Goal: Task Accomplishment & Management: Use online tool/utility

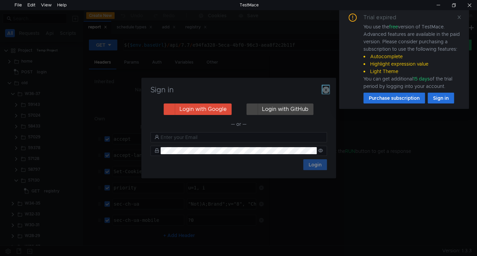
click at [326, 92] on icon "button" at bounding box center [326, 90] width 7 height 7
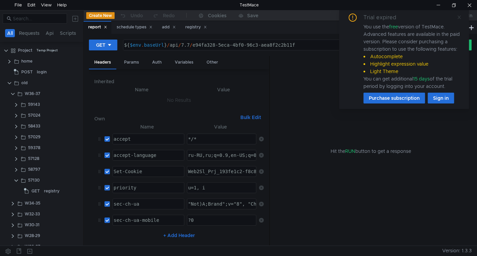
click at [457, 16] on icon at bounding box center [459, 17] width 5 height 5
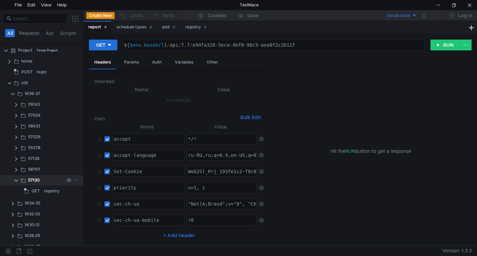
click at [17, 178] on clr-icon at bounding box center [16, 180] width 5 height 5
click at [12, 92] on clr-icon at bounding box center [12, 93] width 5 height 5
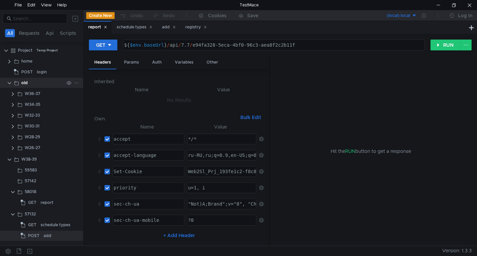
click at [7, 84] on clr-icon at bounding box center [9, 82] width 5 height 5
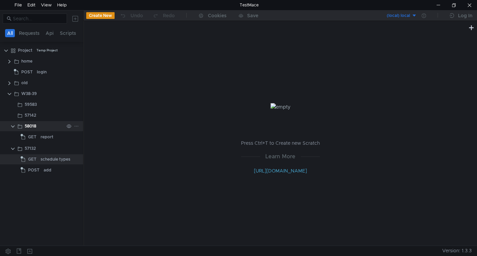
click at [15, 125] on clr-icon at bounding box center [12, 126] width 5 height 5
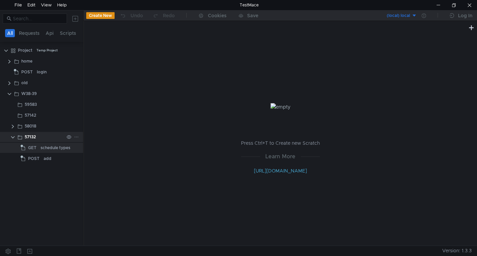
click at [13, 135] on clr-icon at bounding box center [12, 137] width 5 height 5
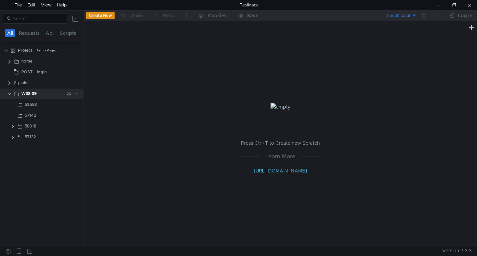
click at [76, 93] on icon at bounding box center [76, 93] width 5 height 5
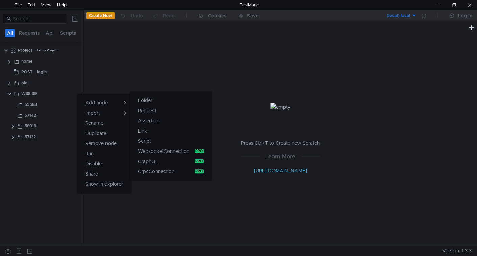
click at [149, 101] on app-tour-anchor "Folder" at bounding box center [145, 100] width 15 height 8
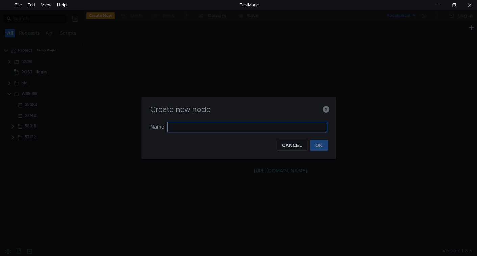
paste input "58110"
type input "58110"
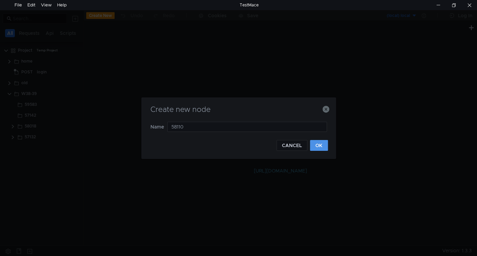
drag, startPoint x: 321, startPoint y: 144, endPoint x: 131, endPoint y: 162, distance: 190.2
click at [321, 144] on button "OK" at bounding box center [319, 145] width 18 height 11
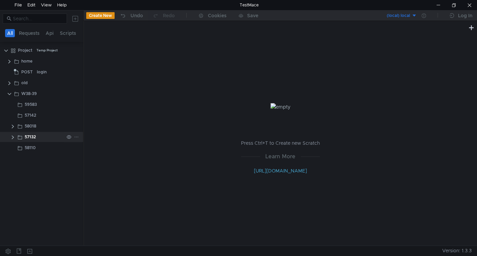
click at [11, 139] on clr-icon at bounding box center [12, 137] width 5 height 5
click at [41, 149] on div "schedule types" at bounding box center [56, 148] width 30 height 10
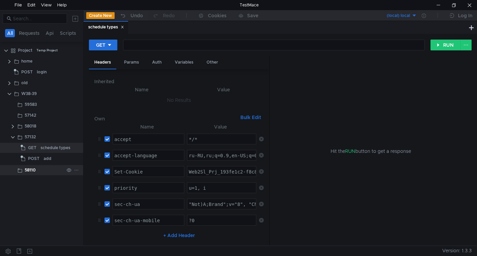
drag, startPoint x: 13, startPoint y: 136, endPoint x: 13, endPoint y: 144, distance: 8.5
click at [14, 136] on clr-icon at bounding box center [12, 137] width 5 height 5
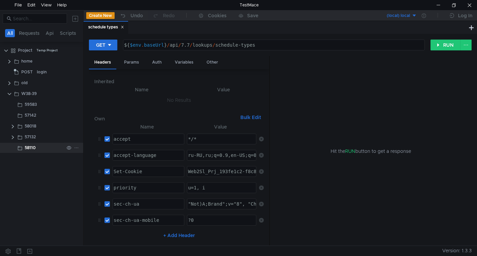
click at [73, 148] on div at bounding box center [73, 148] width 18 height 10
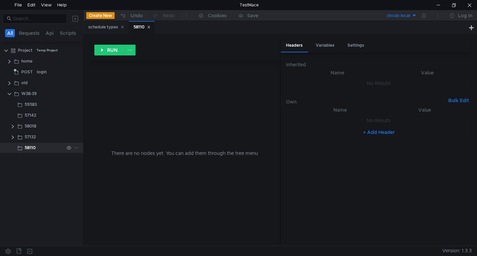
click at [75, 147] on icon at bounding box center [76, 147] width 5 height 5
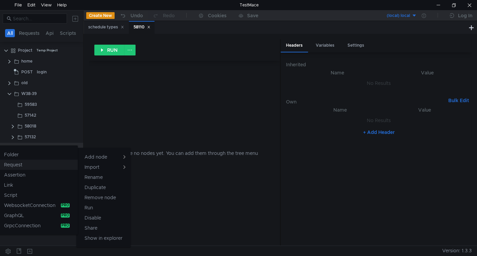
click at [52, 161] on button "Request" at bounding box center [37, 165] width 82 height 10
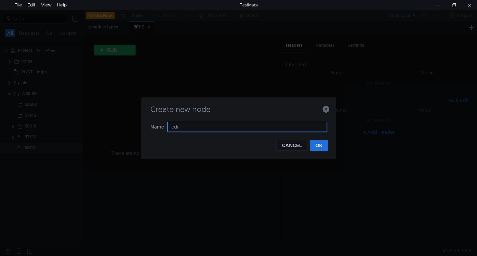
type input "edit"
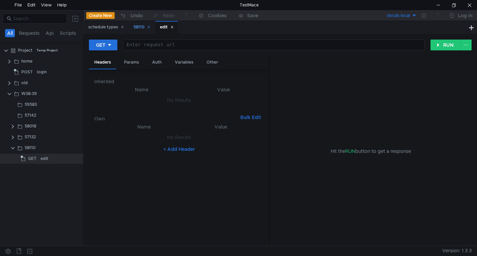
click at [141, 29] on div "58110" at bounding box center [142, 27] width 17 height 7
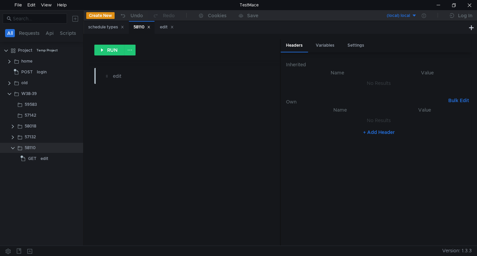
click at [150, 29] on div "58110" at bounding box center [142, 27] width 17 height 7
click at [150, 27] on icon at bounding box center [148, 26] width 3 height 3
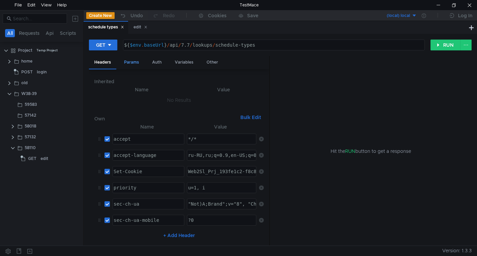
click at [134, 62] on div "Params" at bounding box center [132, 62] width 26 height 13
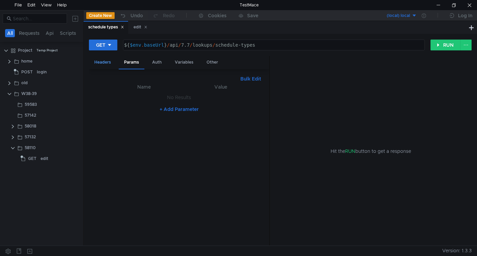
click at [107, 63] on div "Headers" at bounding box center [102, 62] width 27 height 13
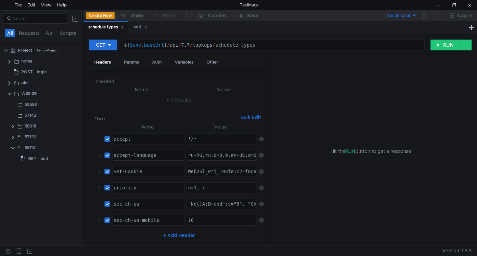
click at [253, 116] on button "Bulk Edit" at bounding box center [251, 117] width 26 height 8
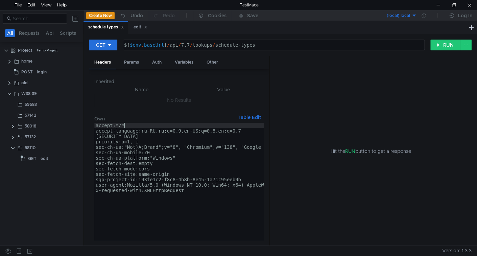
click at [189, 126] on div "accept:*/* accept-language:ru-RU,ru;q=0.9,en-US;q=0.8,en;q=0.7 [SECURITY_DATA]"…" at bounding box center [268, 188] width 349 height 130
type textarea "user-agent:Mozilla/5.0 (Windows NT 10.0; Win64; x64) AppleWebKit/537.36 (KHTML,…"
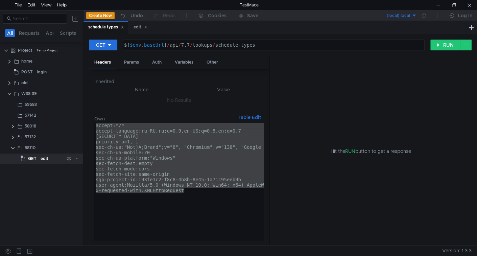
click at [49, 158] on div "edit" at bounding box center [52, 159] width 23 height 10
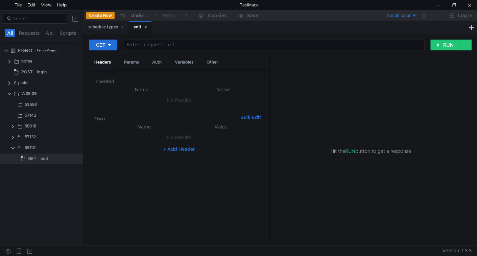
click at [253, 117] on button "Bulk Edit" at bounding box center [251, 117] width 26 height 8
click at [197, 138] on div at bounding box center [178, 188] width 169 height 130
paste textarea "x-requested-with:XMLHttpRequest"
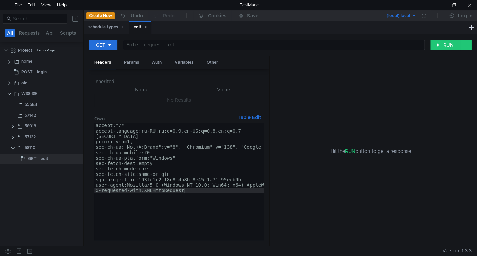
type textarea "x-requested-with:XMLHttpRequest"
click at [96, 27] on div "schedule types" at bounding box center [106, 27] width 36 height 7
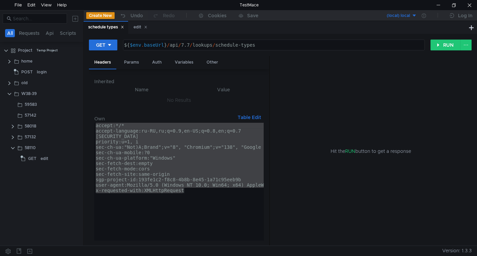
type textarea "${$env.baseUrl}/api/7.7/lookups/schedule-types"
click at [184, 44] on div "${ $env . baseUrl } / api / 7.7 / lookups / schedule-types" at bounding box center [273, 50] width 301 height 16
click at [137, 26] on div "edit" at bounding box center [141, 27] width 14 height 7
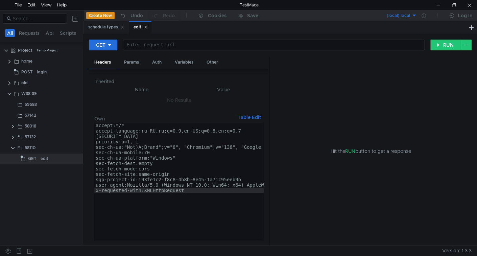
click at [145, 45] on div at bounding box center [273, 50] width 301 height 16
paste textarea "${$env.baseUrl}/api/7.7/lookups/schedule-types"
click at [123, 25] on icon at bounding box center [122, 26] width 3 height 3
drag, startPoint x: 192, startPoint y: 45, endPoint x: 322, endPoint y: 45, distance: 129.9
click at [322, 44] on div "${ $env . baseUrl } / api / 7.7 / lookups / schedule-types" at bounding box center [273, 50] width 301 height 16
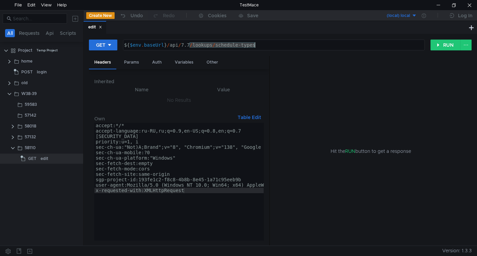
type textarea "${$env.baseUrl}/api/7.7"
drag, startPoint x: 109, startPoint y: 48, endPoint x: 104, endPoint y: 56, distance: 8.6
click at [109, 49] on button "GET" at bounding box center [103, 45] width 28 height 11
click at [104, 78] on li "PUT" at bounding box center [103, 80] width 29 height 11
click at [155, 62] on div "Body" at bounding box center [157, 62] width 21 height 13
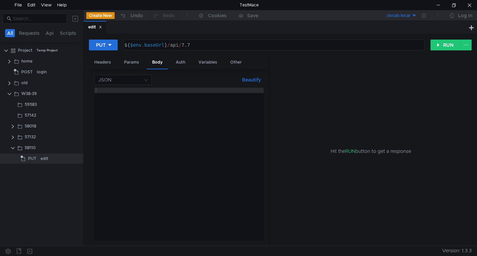
click at [125, 95] on div at bounding box center [178, 169] width 169 height 163
click at [14, 135] on clr-icon at bounding box center [12, 137] width 5 height 5
click at [40, 161] on div "POST" at bounding box center [31, 159] width 21 height 10
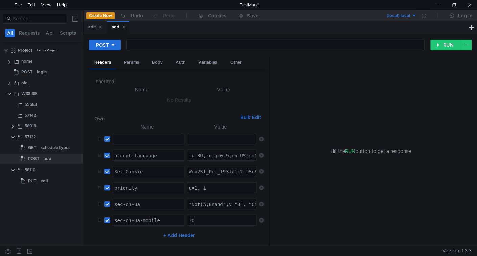
click at [217, 119] on h6 "Own" at bounding box center [165, 119] width 143 height 8
click at [153, 66] on div "Body" at bounding box center [157, 62] width 21 height 13
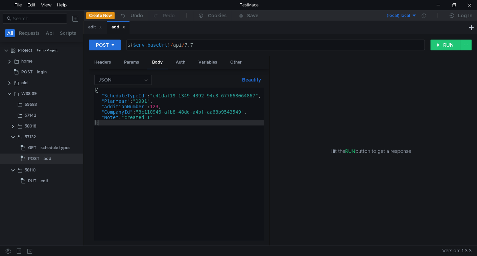
click at [164, 124] on div "{ "ScheduleTypeId" : "e41daf19-1349-4392-94c3-677668064867" , "PlanYear" : "190…" at bounding box center [179, 168] width 170 height 161
type textarea ""Note": "created 1" }"
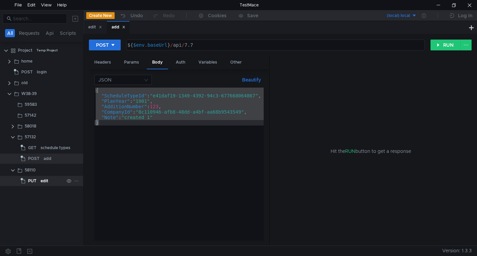
click at [42, 180] on div "edit" at bounding box center [45, 181] width 8 height 10
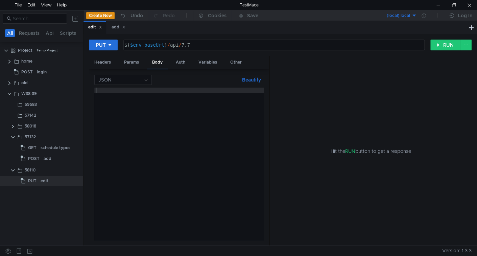
click at [159, 136] on div at bounding box center [178, 169] width 169 height 163
paste textarea "}"
type textarea "}"
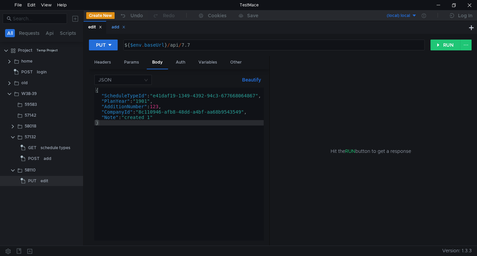
click at [124, 27] on icon at bounding box center [123, 26] width 3 height 3
click at [12, 135] on clr-icon at bounding box center [12, 137] width 5 height 5
